Goal: Information Seeking & Learning: Learn about a topic

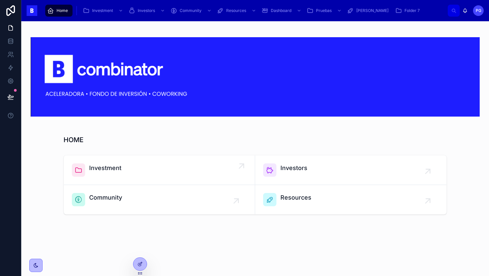
click at [160, 167] on div "Investment" at bounding box center [159, 170] width 175 height 13
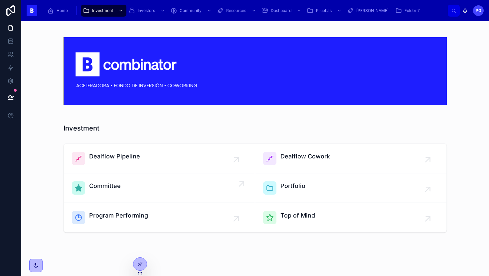
click at [200, 189] on div "Committee" at bounding box center [159, 188] width 175 height 13
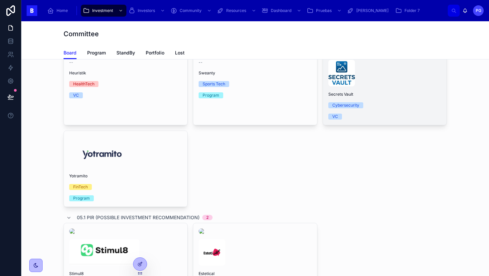
scroll to position [220, 0]
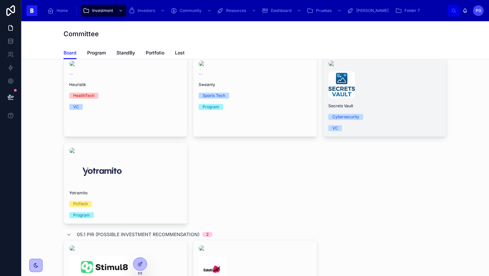
click at [377, 137] on div "Secrets Vault Cybersecurity VC" at bounding box center [384, 96] width 123 height 81
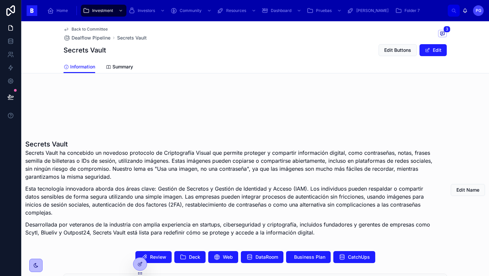
scroll to position [109, 0]
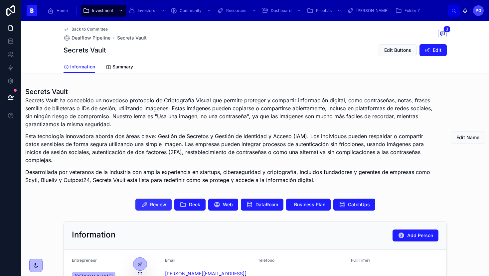
click at [161, 204] on span "Review" at bounding box center [158, 204] width 16 height 7
click at [154, 205] on span "Review" at bounding box center [158, 204] width 16 height 7
click at [301, 198] on div "Review Deck Web DataRoom Business Plan CatchUps" at bounding box center [254, 204] width 467 height 17
click at [300, 202] on span "Business Plan" at bounding box center [309, 204] width 31 height 7
